Goal: Task Accomplishment & Management: Manage account settings

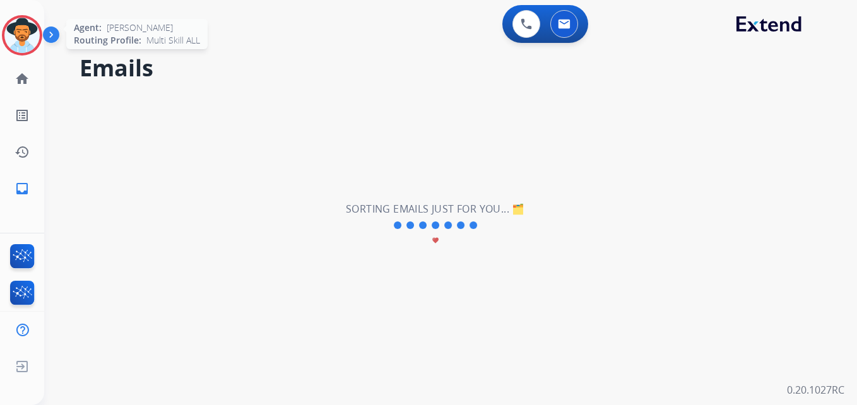
click at [33, 28] on img at bounding box center [21, 35] width 35 height 35
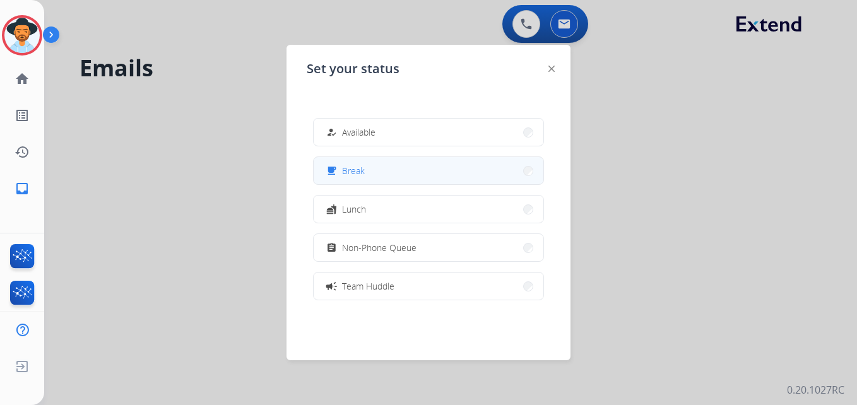
scroll to position [199, 0]
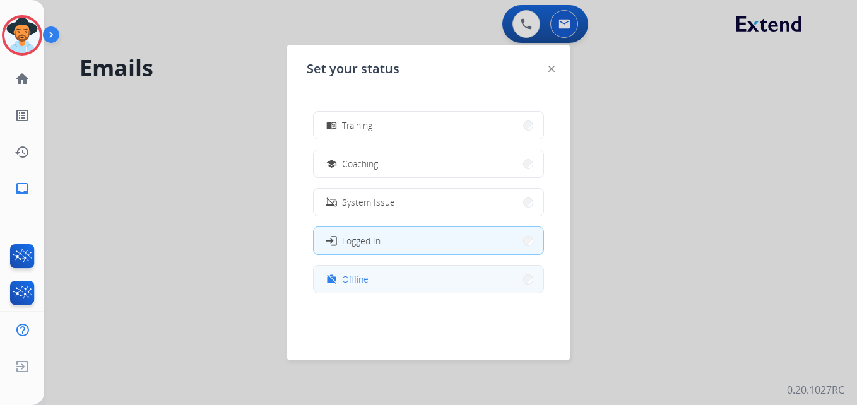
click at [347, 271] on button "work_off Offline" at bounding box center [428, 279] width 230 height 27
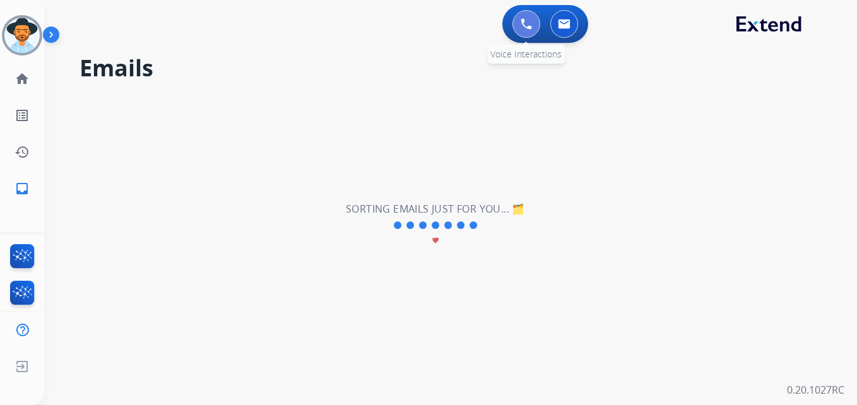
click at [523, 20] on img at bounding box center [525, 23] width 11 height 11
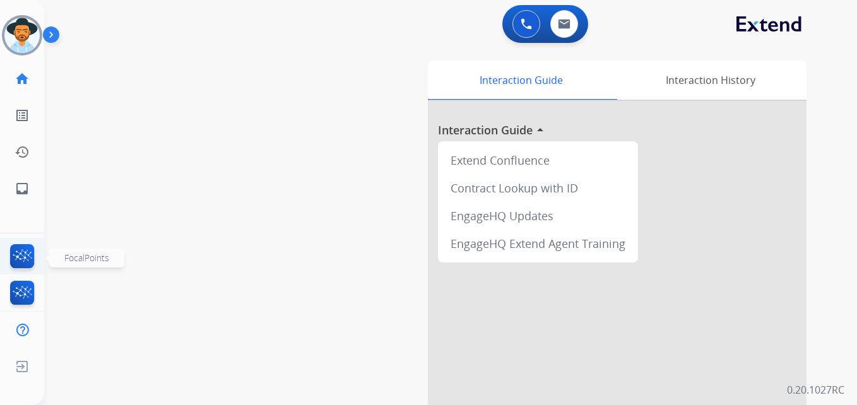
click at [16, 259] on img at bounding box center [23, 258] width 30 height 29
